Goal: Task Accomplishment & Management: Manage account settings

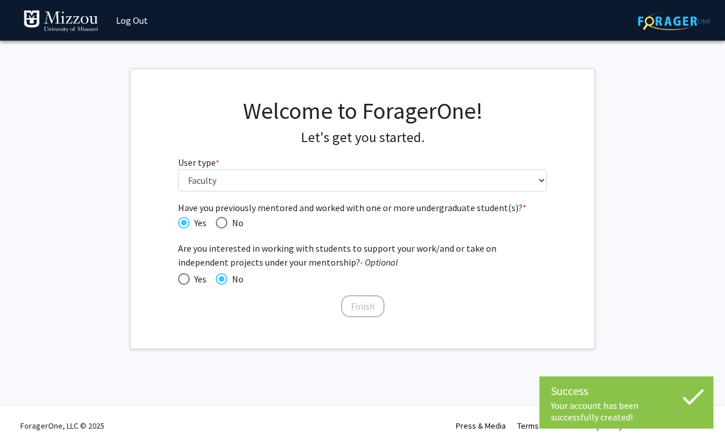
select select "5: faculty"
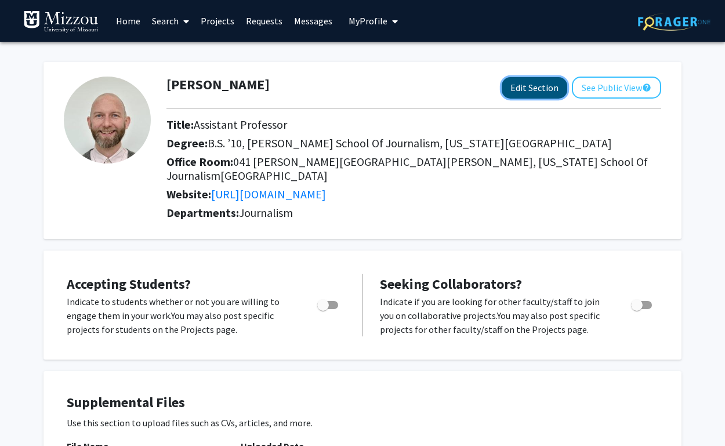
click at [538, 90] on button "Edit Section" at bounding box center [535, 87] width 66 height 21
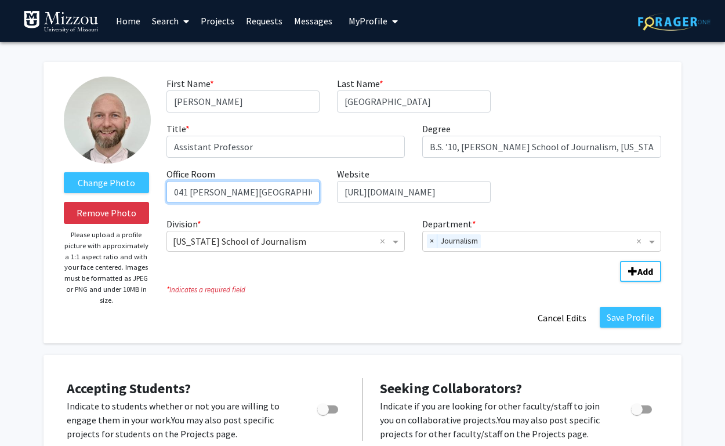
click at [177, 193] on input "041 [PERSON_NAME][GEOGRAPHIC_DATA][PERSON_NAME], [US_STATE] School of Journalis…" at bounding box center [242, 192] width 153 height 22
type input "[GEOGRAPHIC_DATA][PERSON_NAME][PERSON_NAME], [US_STATE] School of Journalism[GE…"
click at [527, 191] on div "First Name * required [PERSON_NAME] Name * required [PERSON_NAME] Title * requi…" at bounding box center [414, 145] width 512 height 136
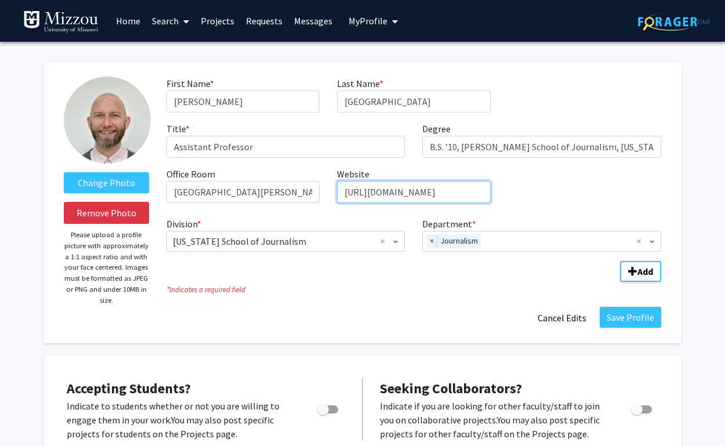
click at [408, 193] on input "[URL][DOMAIN_NAME]" at bounding box center [413, 192] width 153 height 22
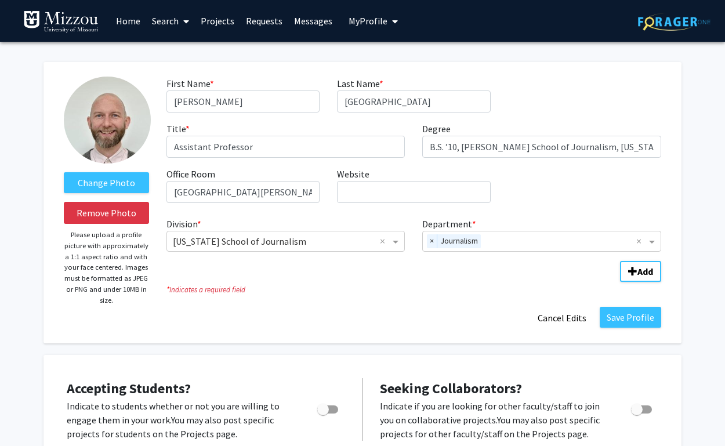
click at [527, 197] on div "First Name * required [PERSON_NAME] Name * required [PERSON_NAME] Title * requi…" at bounding box center [414, 145] width 512 height 136
click at [624, 316] on button "Save Profile" at bounding box center [630, 317] width 61 height 21
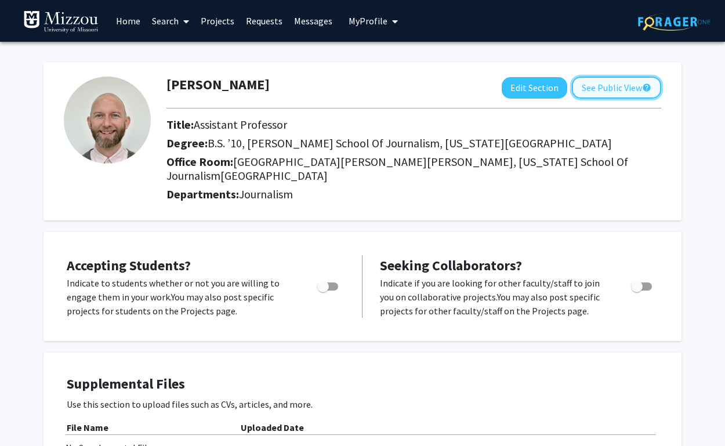
click at [622, 92] on button "See Public View help" at bounding box center [616, 88] width 89 height 22
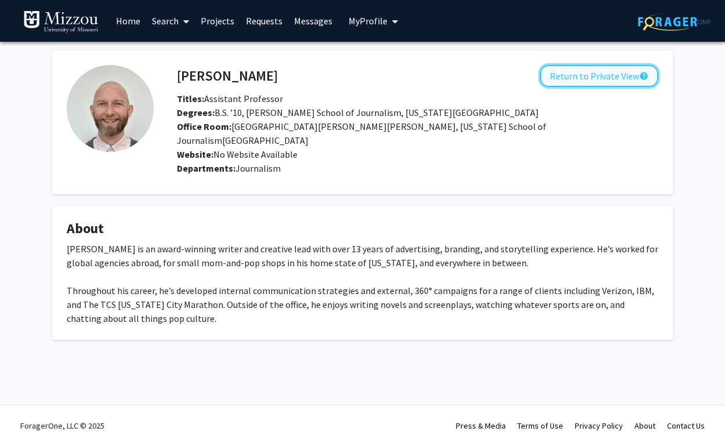
click at [593, 78] on button "Return to Private View help" at bounding box center [599, 76] width 118 height 22
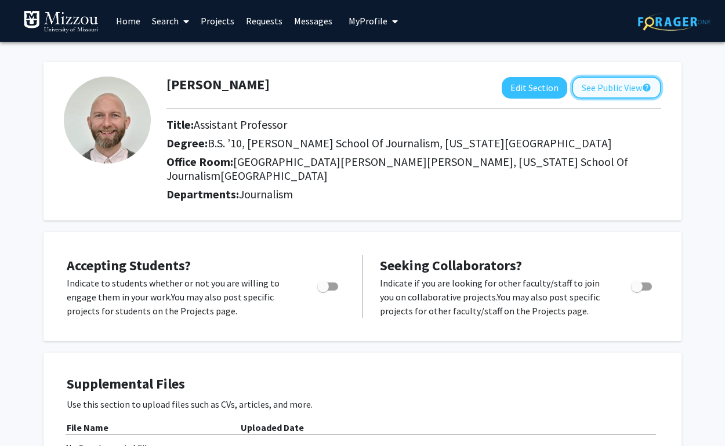
click at [616, 90] on button "See Public View help" at bounding box center [616, 88] width 89 height 22
